Goal: Task Accomplishment & Management: Complete application form

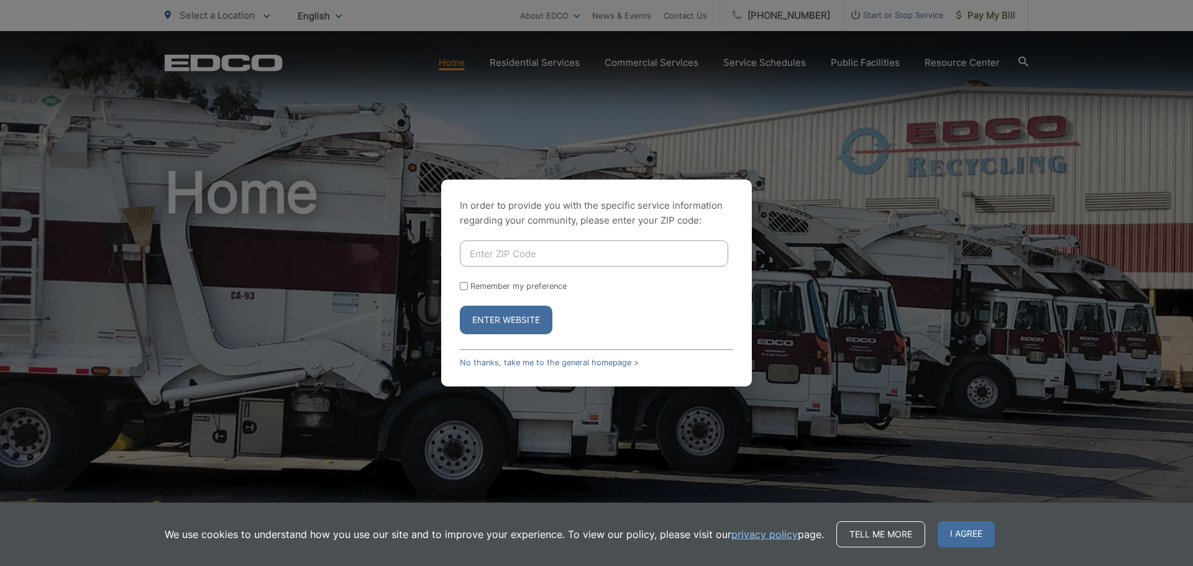
click at [563, 244] on input "Enter ZIP Code" at bounding box center [594, 253] width 268 height 26
type input "92064"
click at [531, 326] on button "Enter Website" at bounding box center [506, 320] width 93 height 29
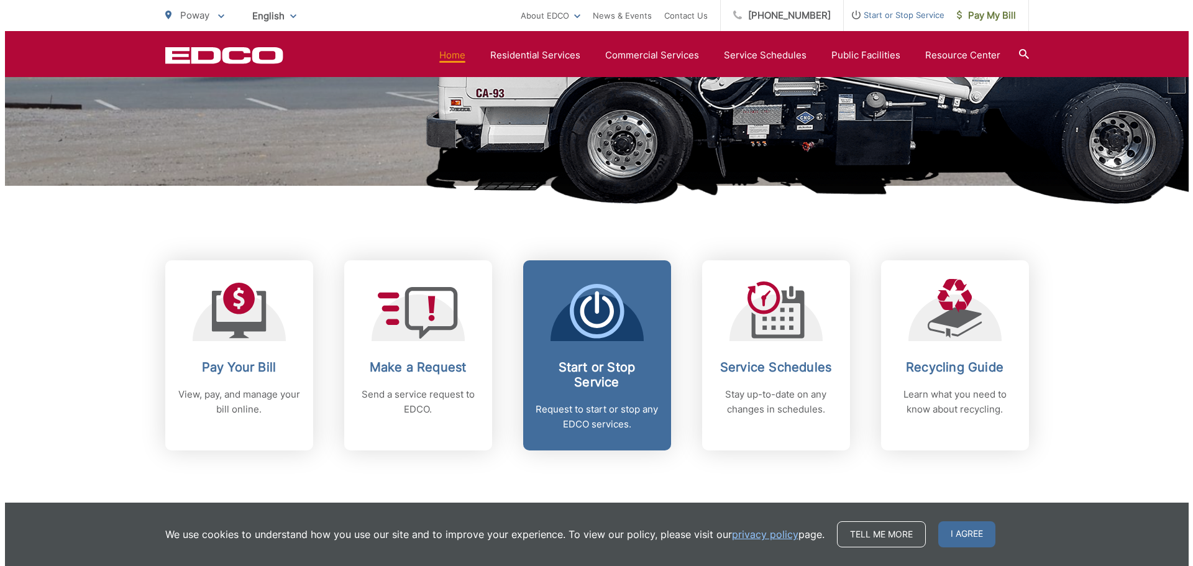
scroll to position [435, 0]
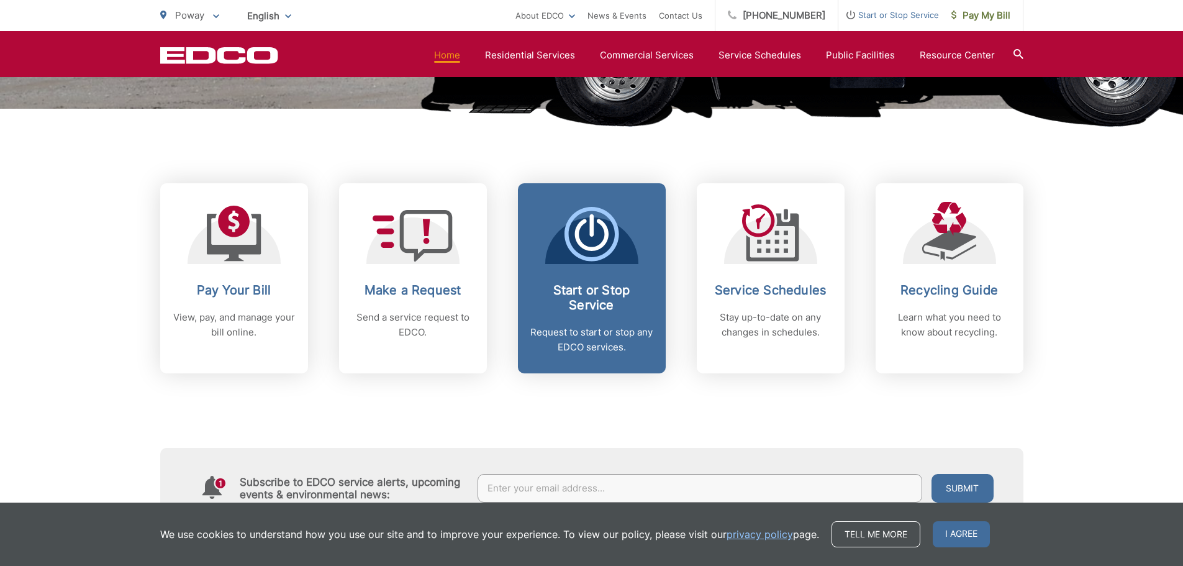
click at [652, 238] on span "Start or Stop Service Request to start or stop any EDCO services." at bounding box center [592, 278] width 148 height 190
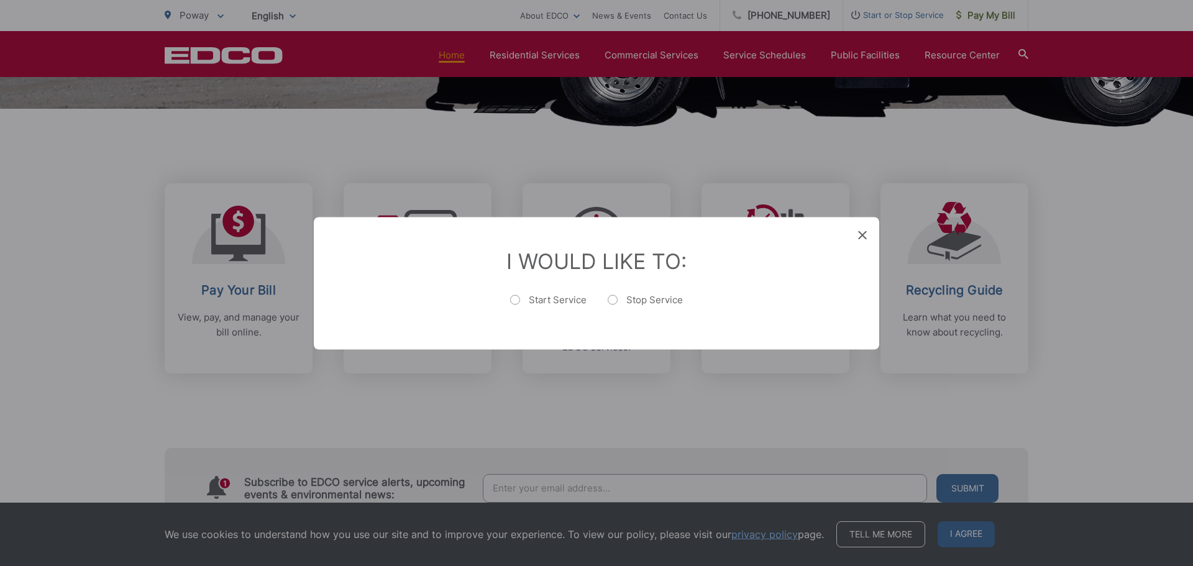
click at [548, 299] on label "Start Service" at bounding box center [548, 305] width 76 height 25
radio input "true"
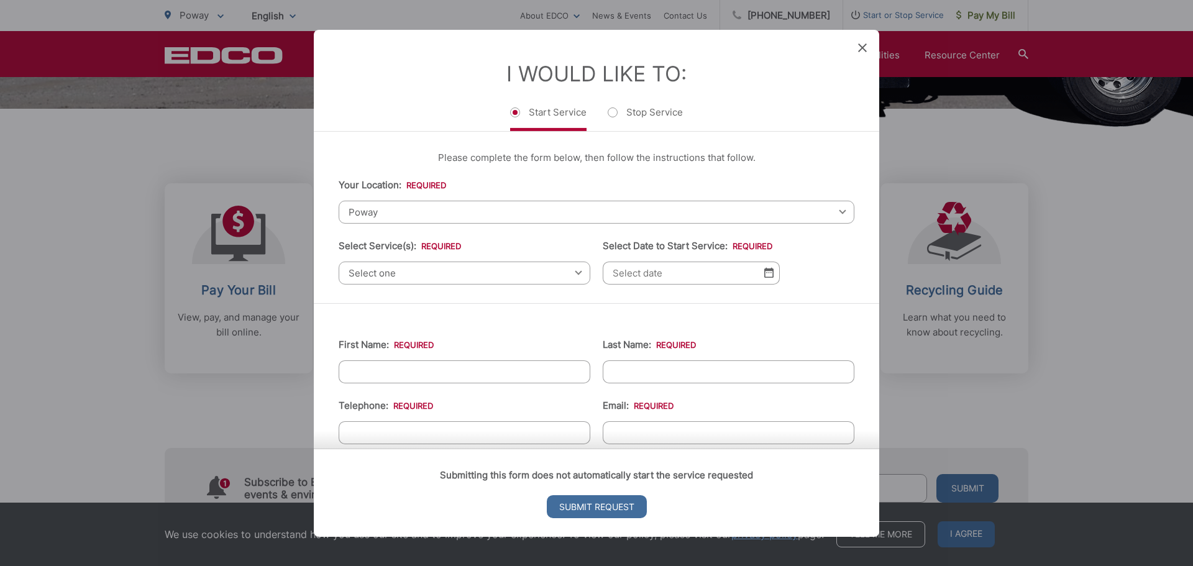
click at [509, 213] on span "Poway" at bounding box center [597, 211] width 516 height 23
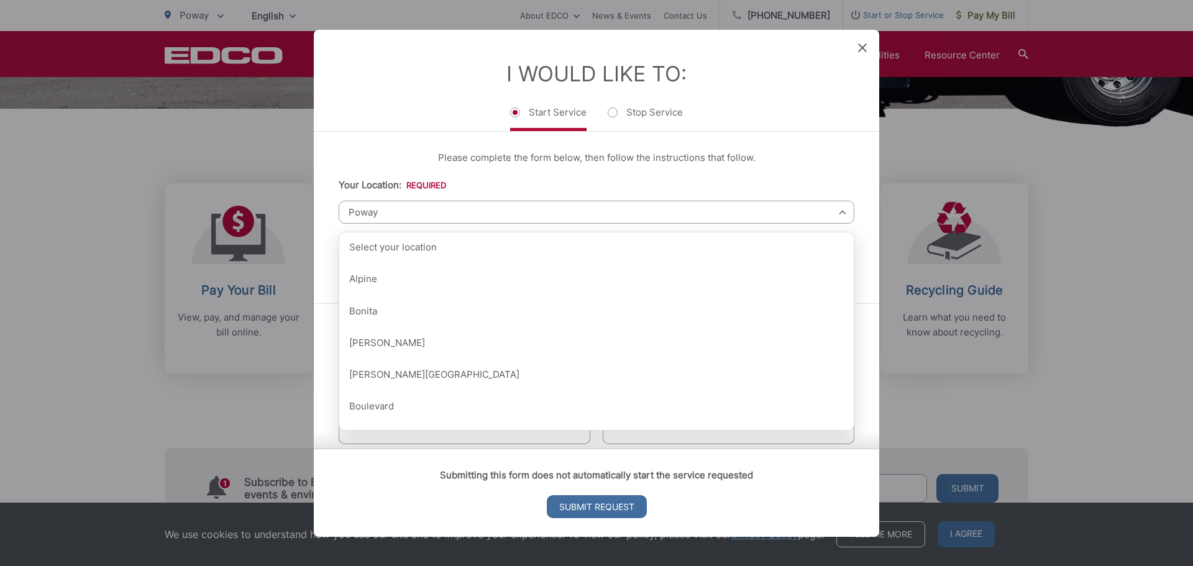
click at [566, 173] on div "Please complete the form below, then follow the instructions that follow. Your …" at bounding box center [596, 216] width 565 height 171
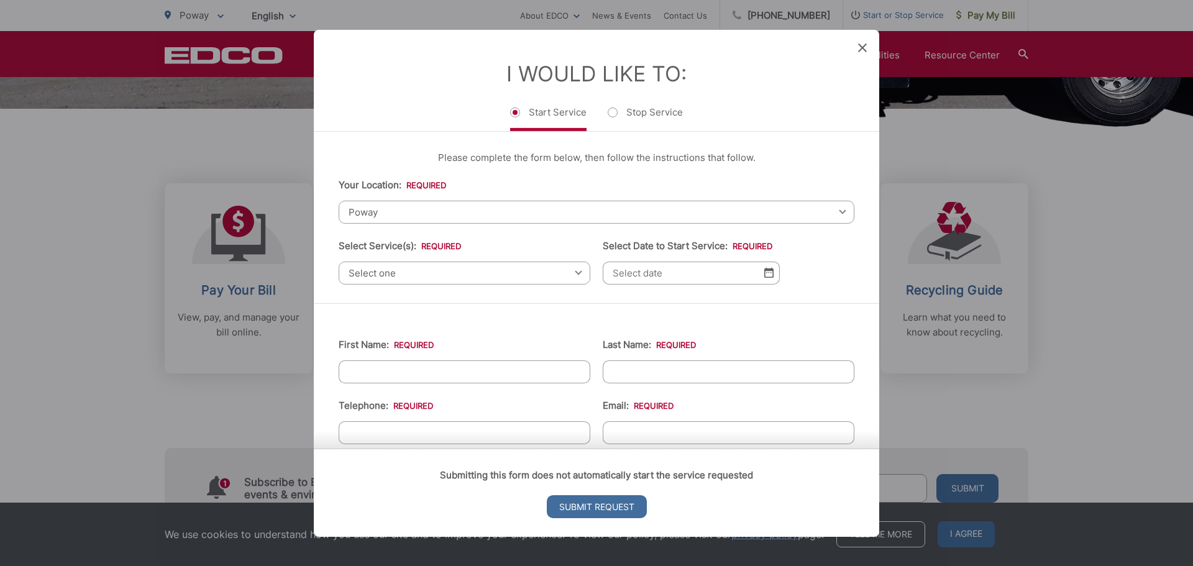
click at [453, 265] on span "Select one" at bounding box center [465, 272] width 252 height 23
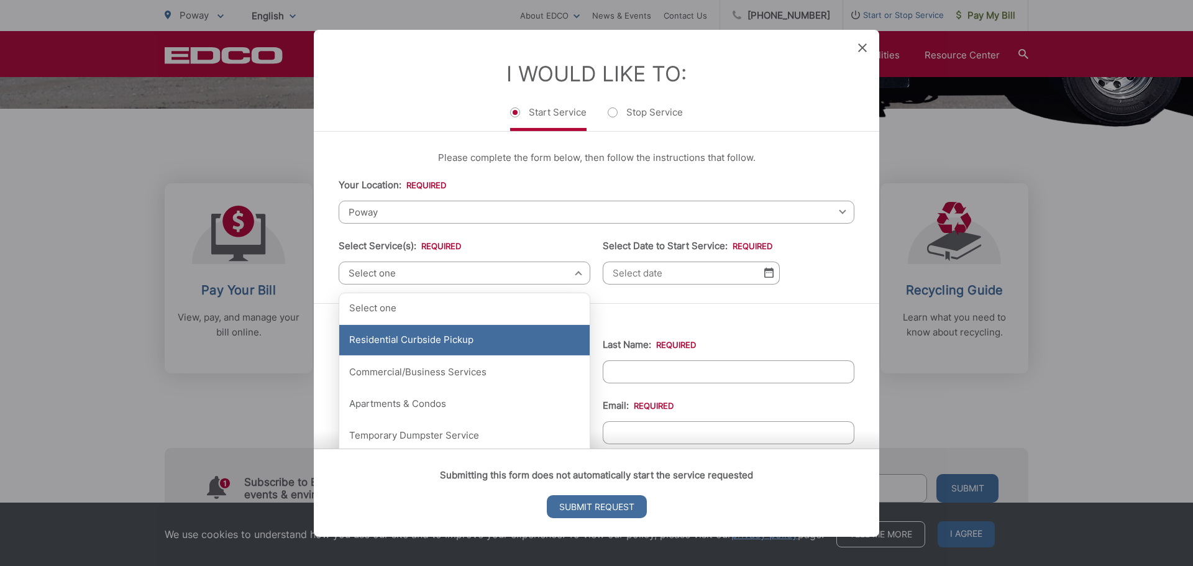
click at [432, 336] on div "Residential Curbside Pickup" at bounding box center [464, 340] width 250 height 31
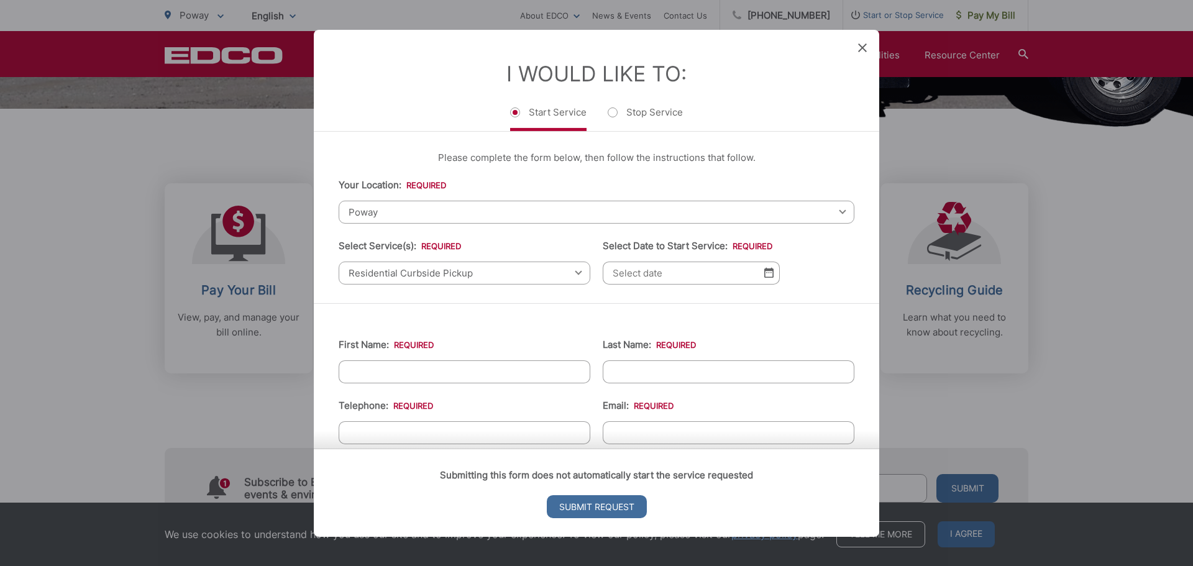
click at [768, 274] on img at bounding box center [768, 272] width 9 height 11
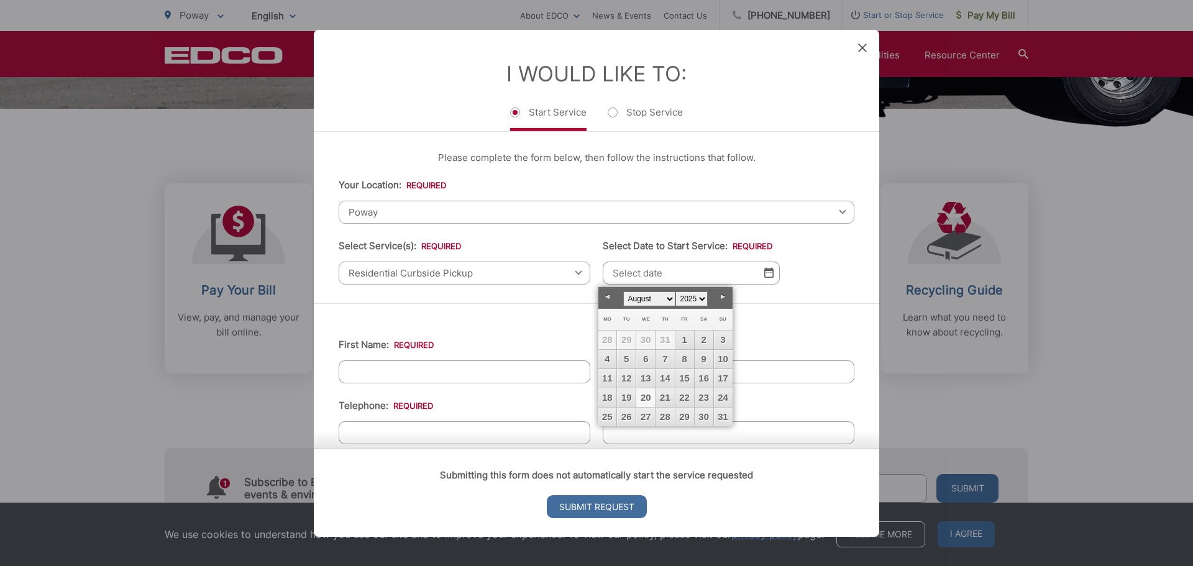
click at [648, 396] on link "20" at bounding box center [645, 397] width 19 height 19
type input "[DATE]"
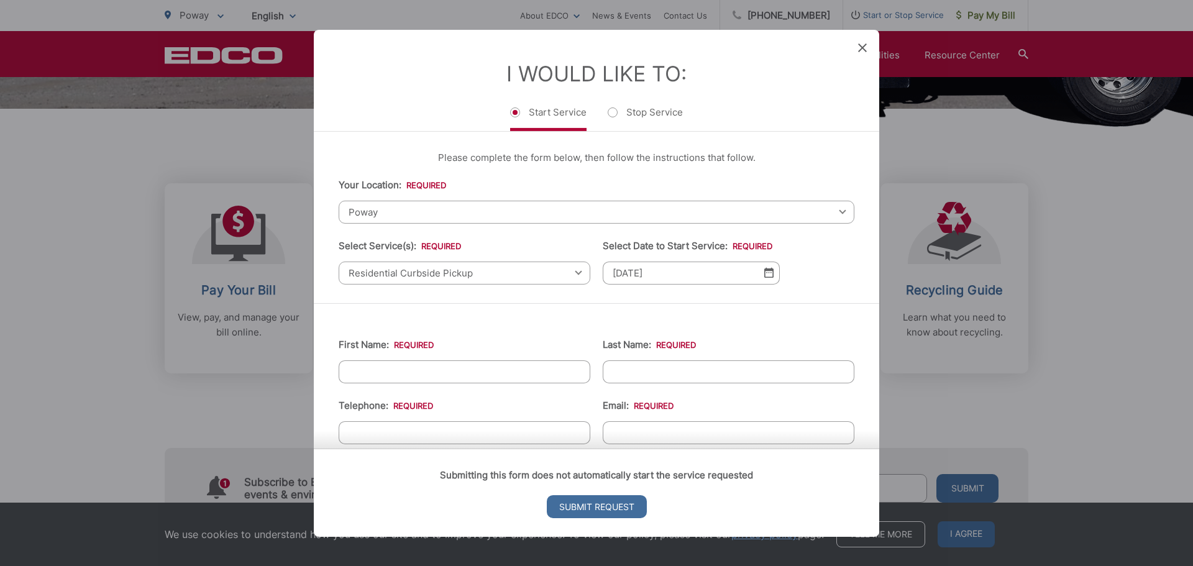
click at [453, 368] on input "First Name: *" at bounding box center [465, 371] width 252 height 23
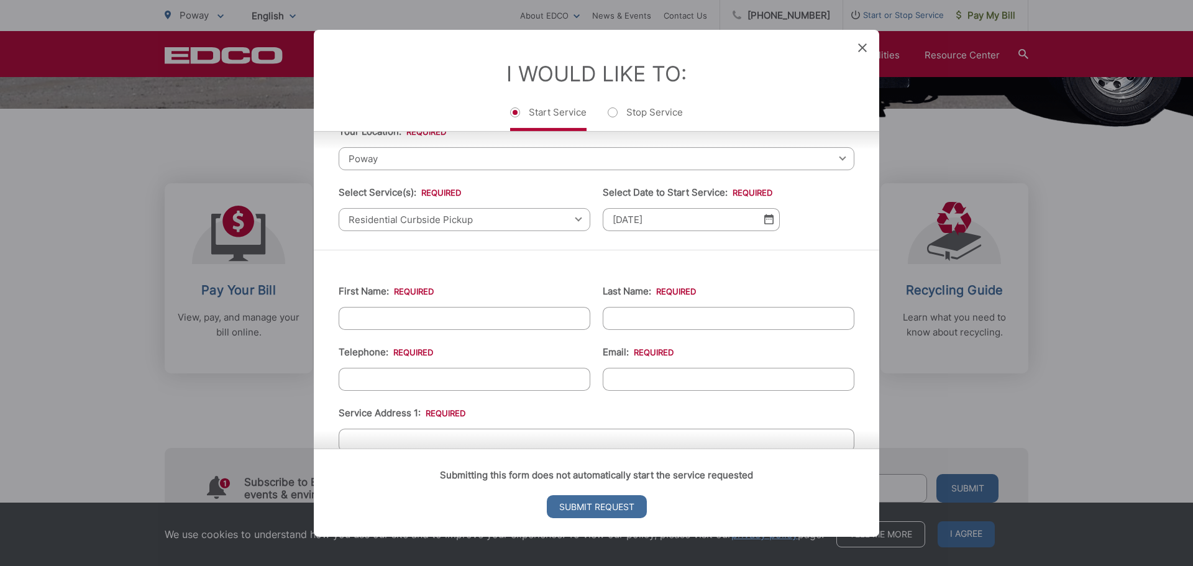
scroll to position [124, 0]
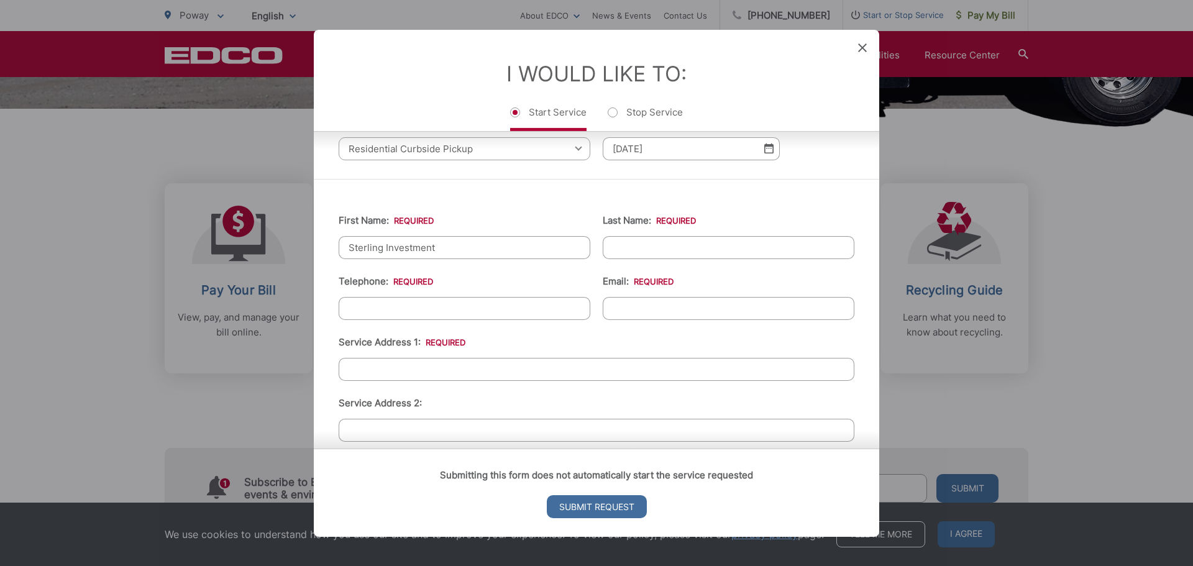
type input "Sterling Investment"
type input "Group"
type input "(___) ___-____"
paste input "858) 868-7168"
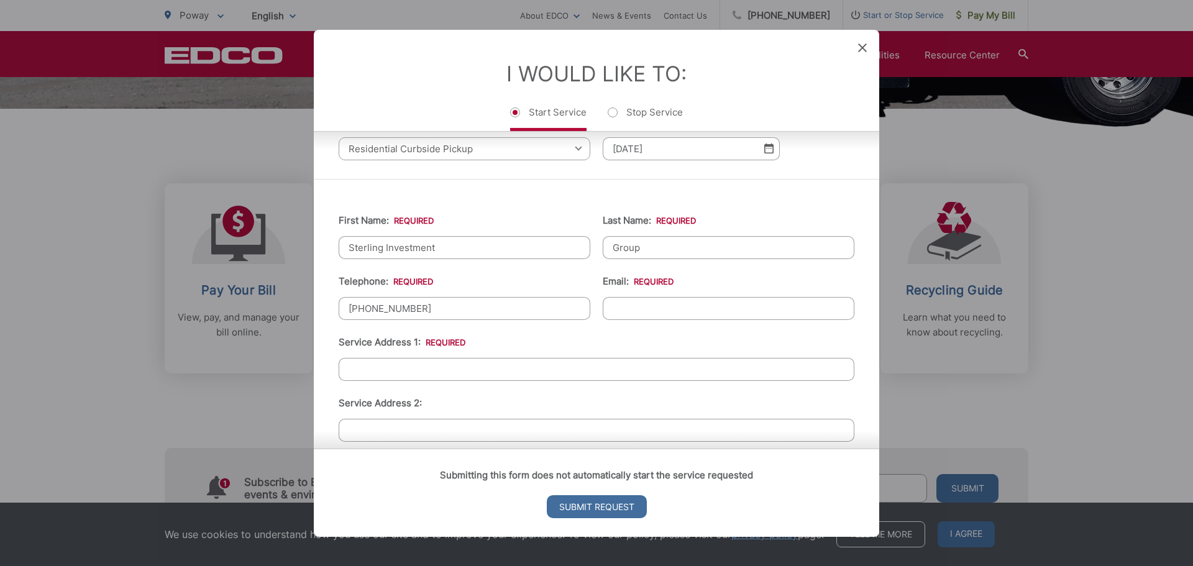
type input "[PHONE_NUMBER]"
click at [715, 314] on input "Email: *" at bounding box center [728, 307] width 252 height 23
type input "[EMAIL_ADDRESS][DOMAIN_NAME]"
click at [684, 364] on input "Service Address 1: *" at bounding box center [597, 368] width 516 height 23
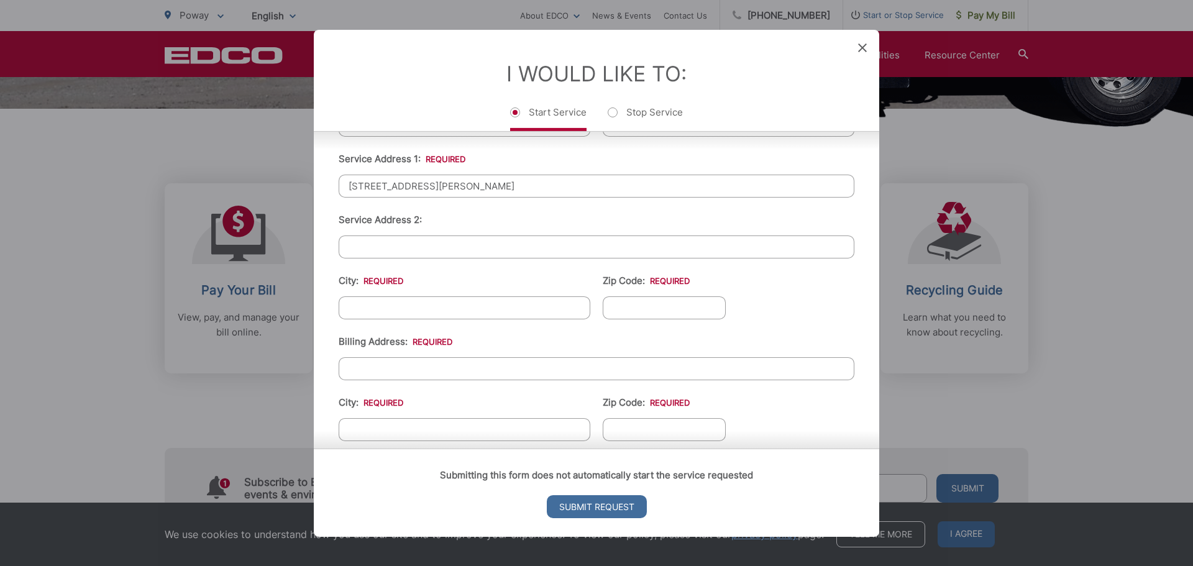
scroll to position [311, 0]
type input "[STREET_ADDRESS][PERSON_NAME]"
click at [566, 311] on input "City: *" at bounding box center [465, 304] width 252 height 23
type input "Poway"
click at [604, 302] on input "Zip Code: *" at bounding box center [663, 304] width 123 height 23
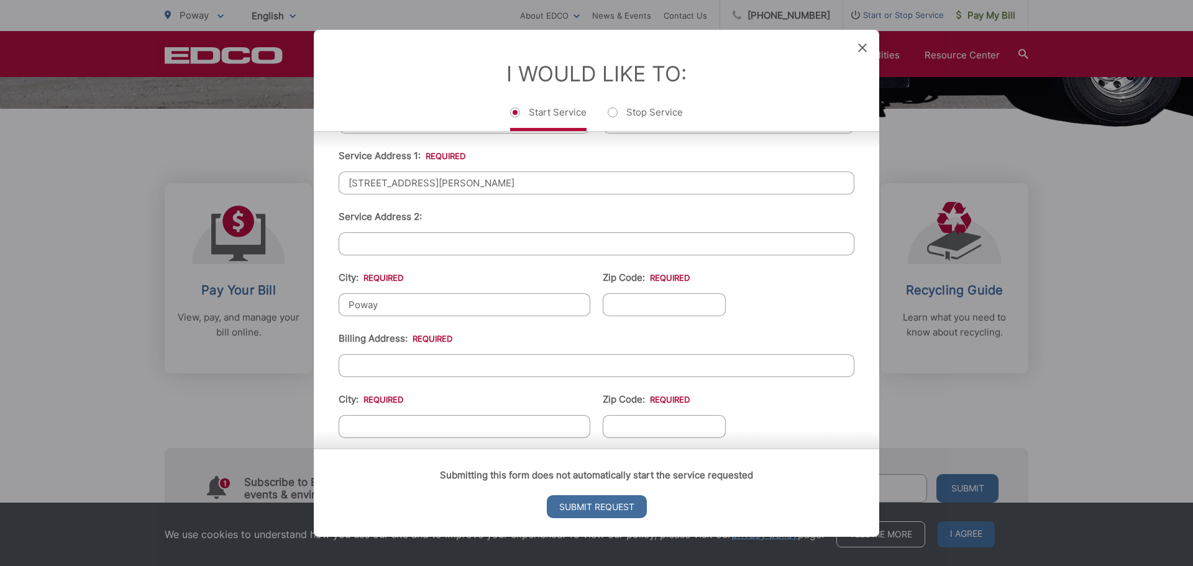
click at [449, 370] on input "Billing Address: *" at bounding box center [597, 364] width 516 height 23
click at [638, 302] on input "Zip Code: *" at bounding box center [663, 304] width 123 height 23
type input "92064"
click at [399, 375] on input "Billing Address: *" at bounding box center [597, 364] width 516 height 23
type input "[STREET_ADDRESS]"
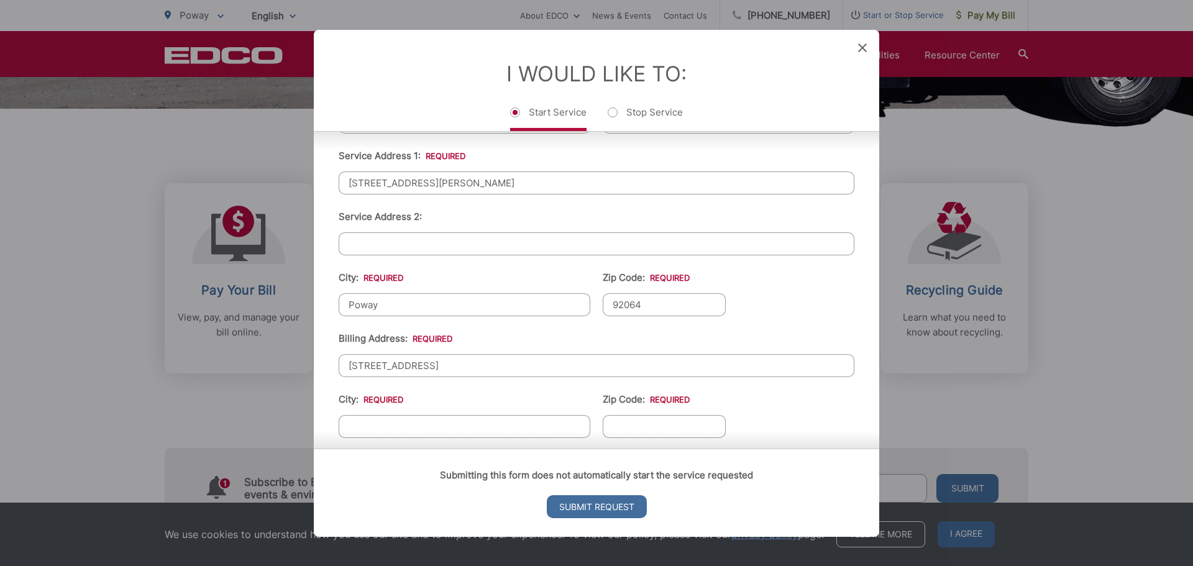
click at [480, 429] on input "City: *" at bounding box center [465, 425] width 252 height 23
click at [569, 358] on input "[STREET_ADDRESS]" at bounding box center [597, 364] width 516 height 23
click at [512, 421] on input "City: *" at bounding box center [465, 425] width 252 height 23
type input "[GEOGRAPHIC_DATA]"
click at [641, 419] on input "Zip Code: *" at bounding box center [663, 425] width 123 height 23
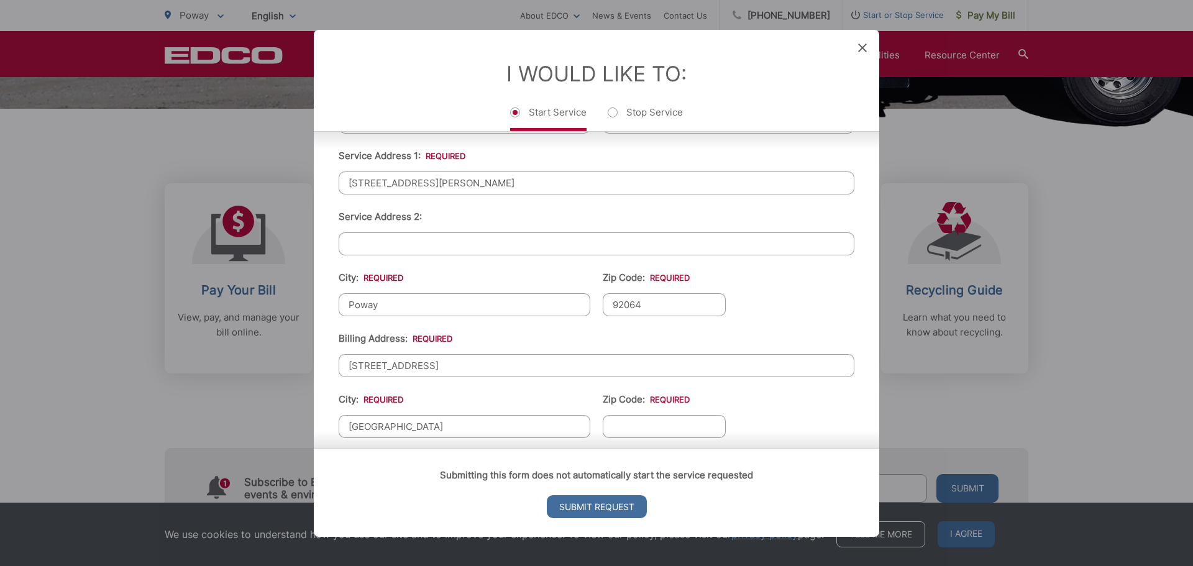
type input "92108"
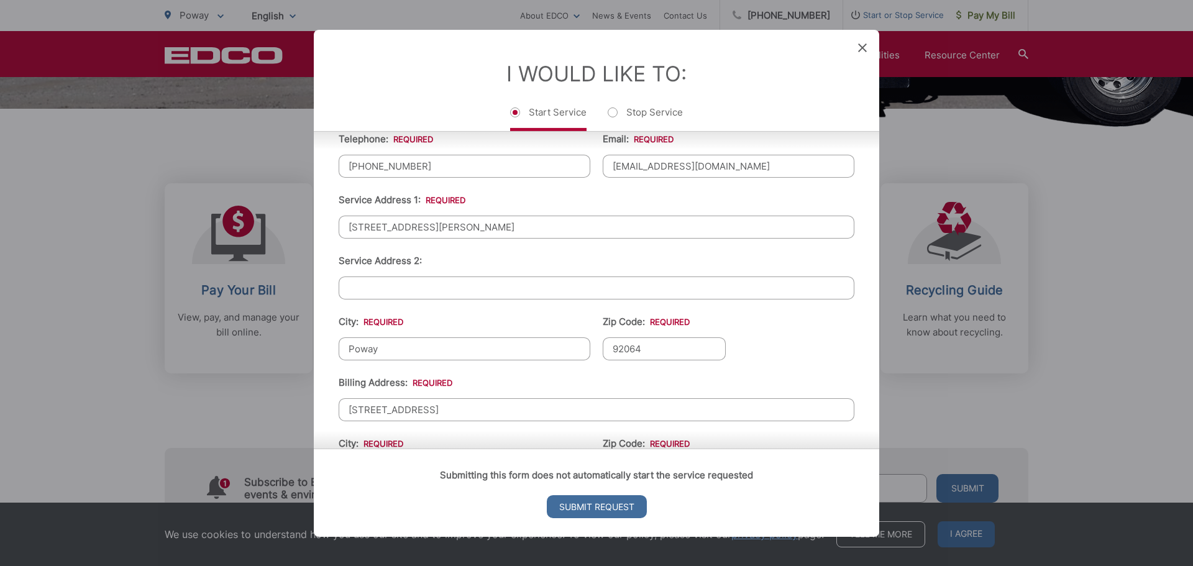
scroll to position [249, 0]
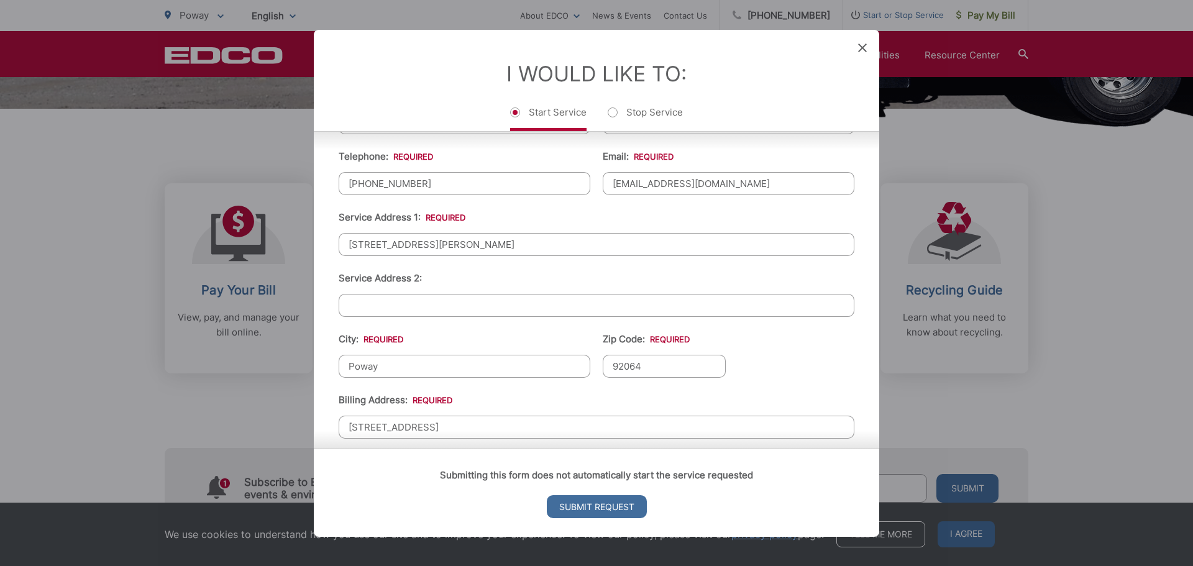
click at [452, 243] on input "[STREET_ADDRESS][PERSON_NAME]" at bounding box center [597, 243] width 516 height 23
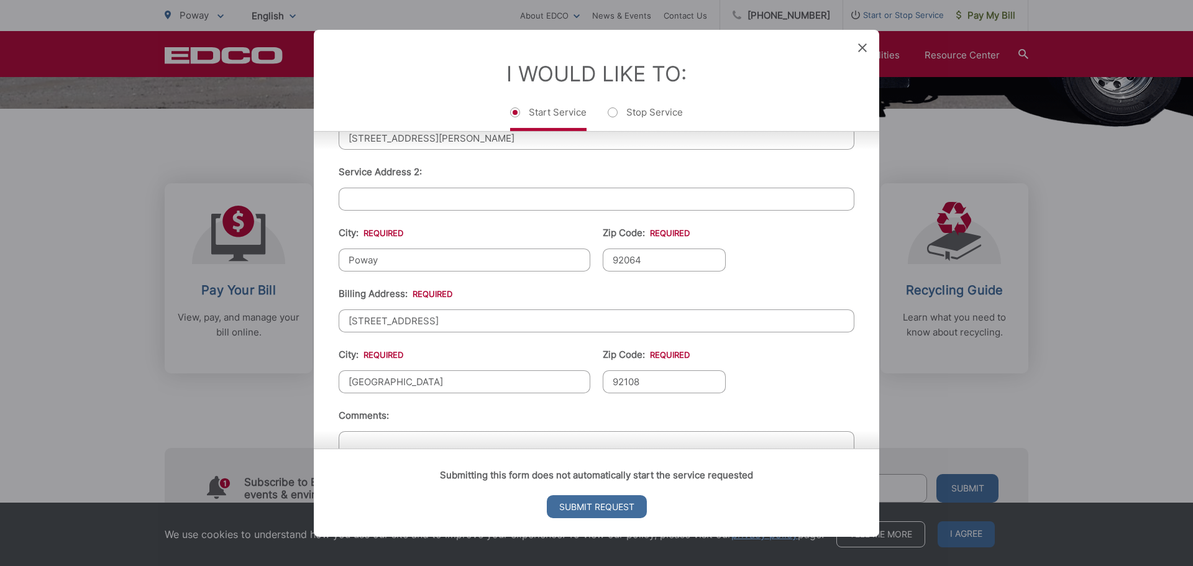
scroll to position [373, 0]
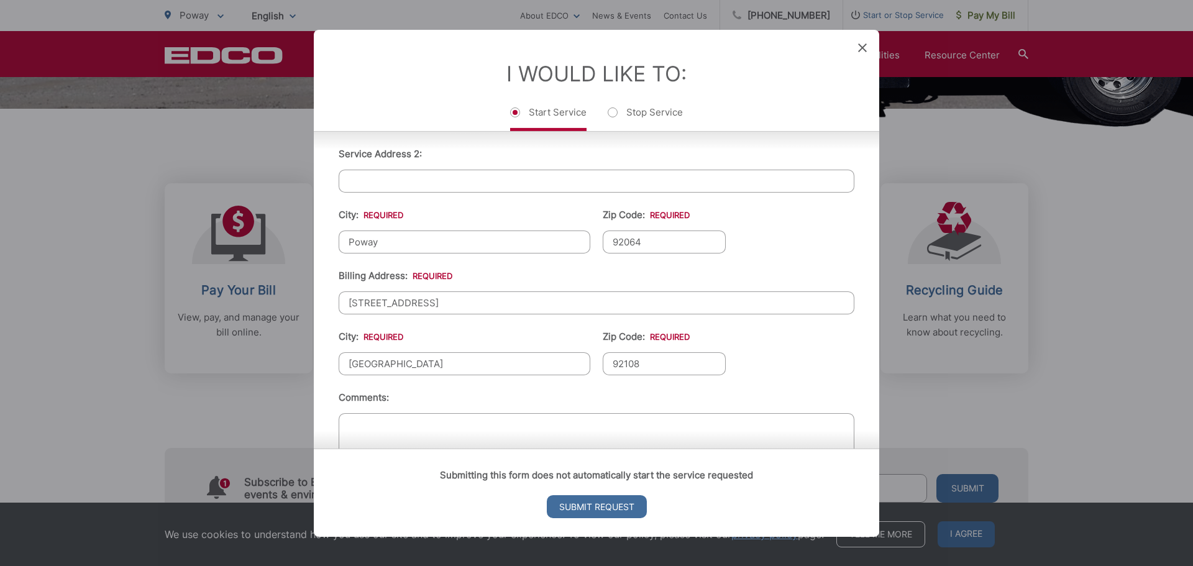
type input "[STREET_ADDRESS][PERSON_NAME]"
drag, startPoint x: 486, startPoint y: 306, endPoint x: 469, endPoint y: 304, distance: 17.4
click at [469, 304] on input "[STREET_ADDRESS]" at bounding box center [597, 302] width 516 height 23
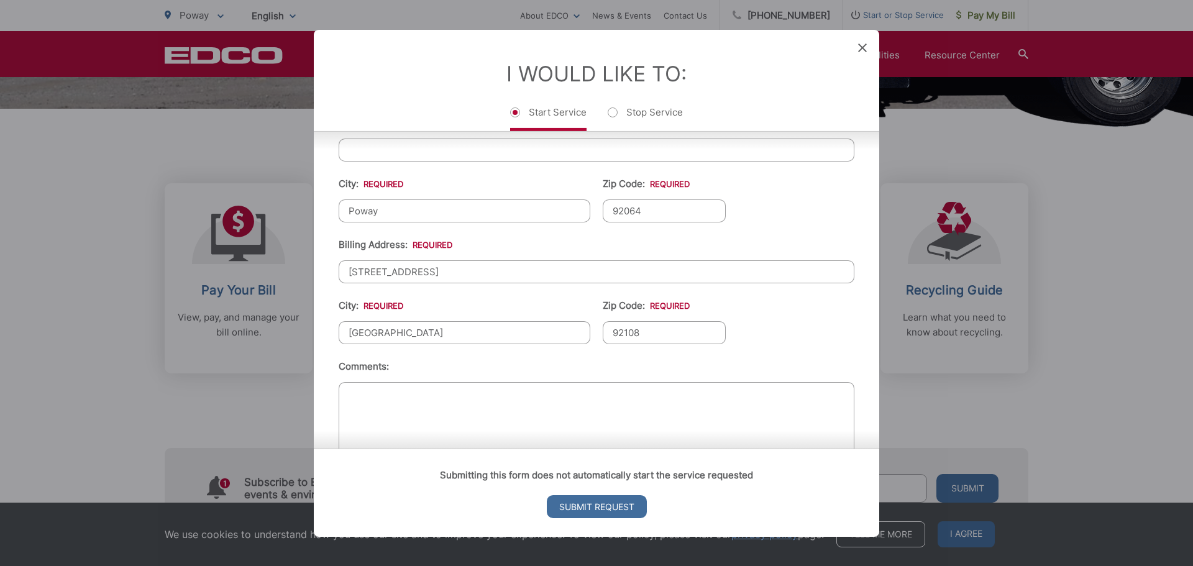
scroll to position [435, 0]
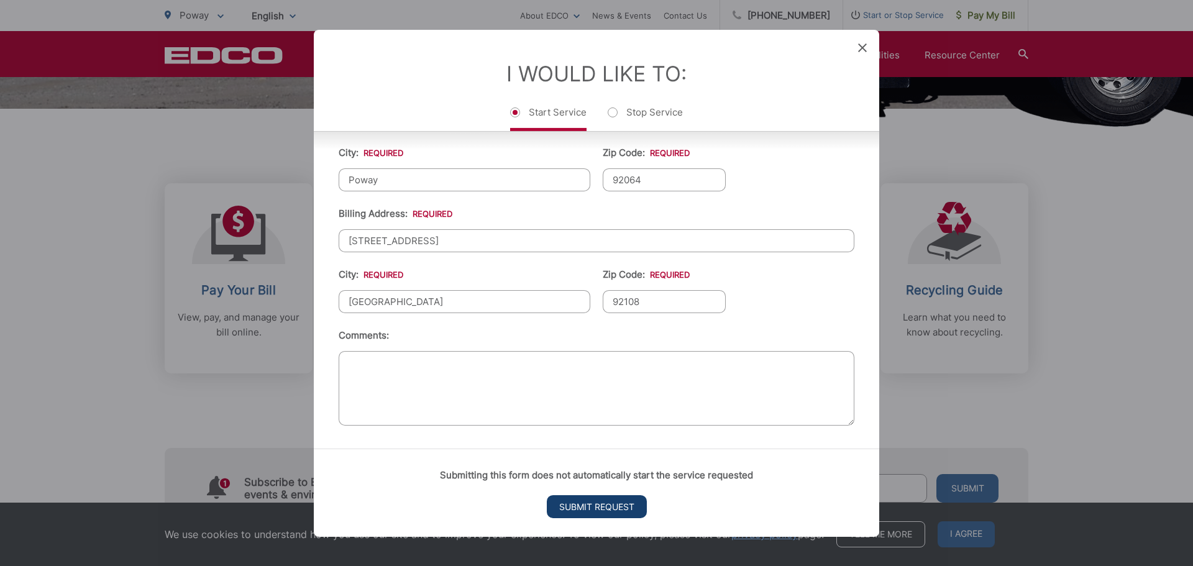
type input "[STREET_ADDRESS]"
click at [579, 499] on input "Submit Request" at bounding box center [597, 506] width 100 height 23
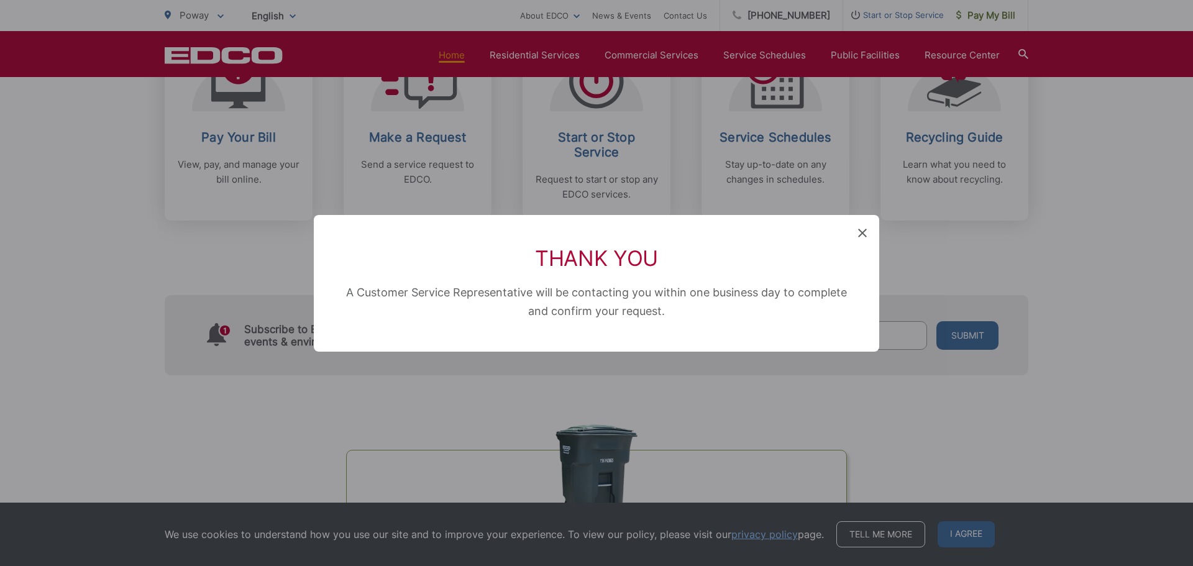
scroll to position [0, 0]
click at [518, 393] on div "Thank You A Customer Service Representative will be contacting you within one b…" at bounding box center [596, 283] width 1193 height 566
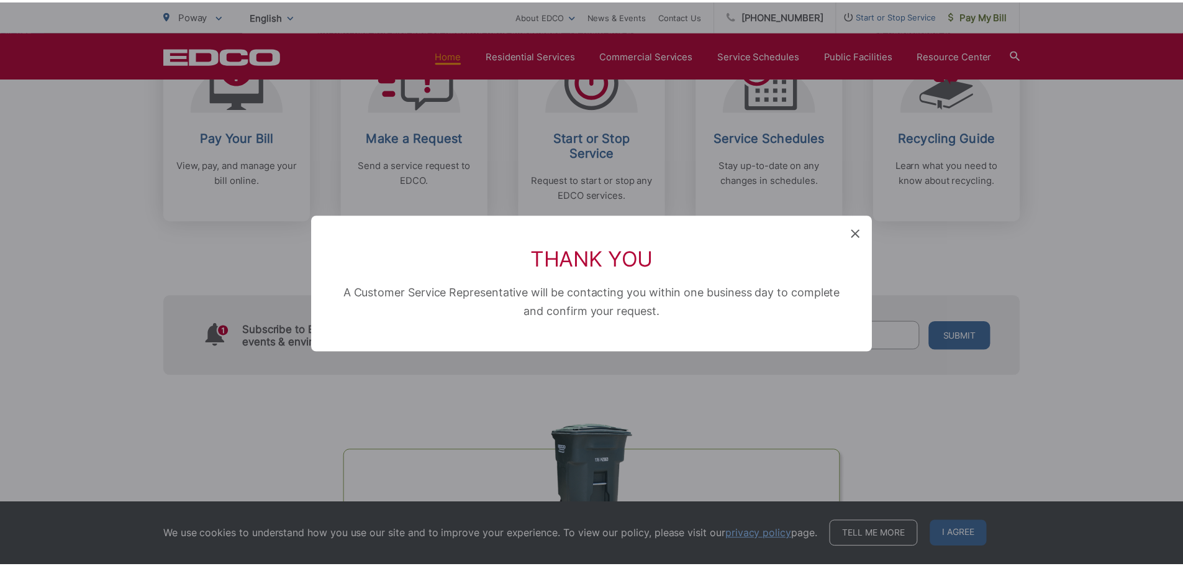
scroll to position [435, 0]
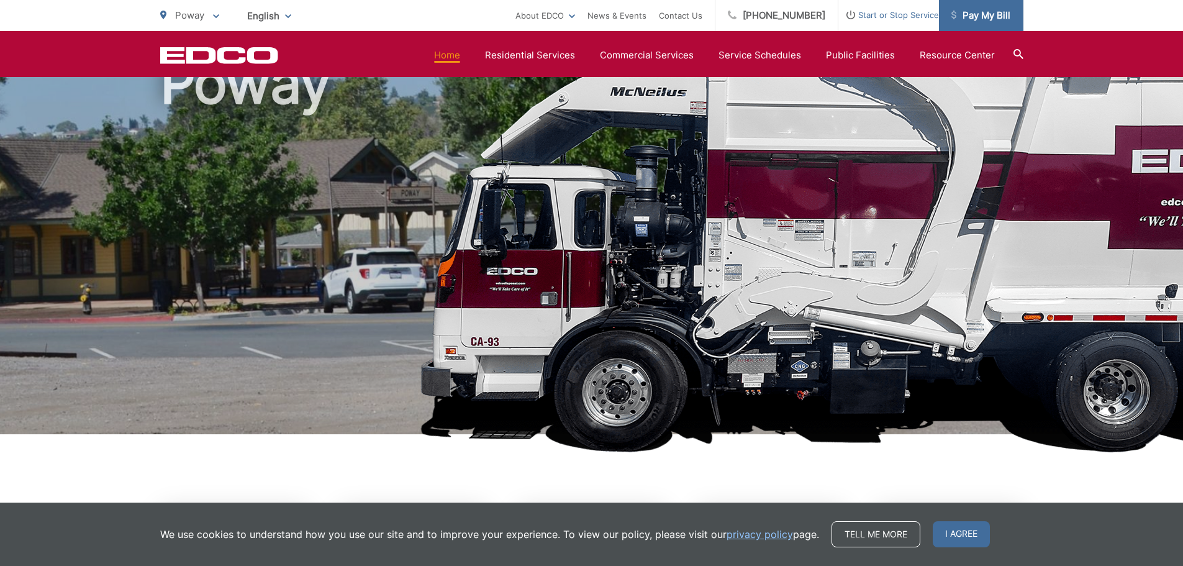
scroll to position [0, 0]
